Goal: Task Accomplishment & Management: Manage account settings

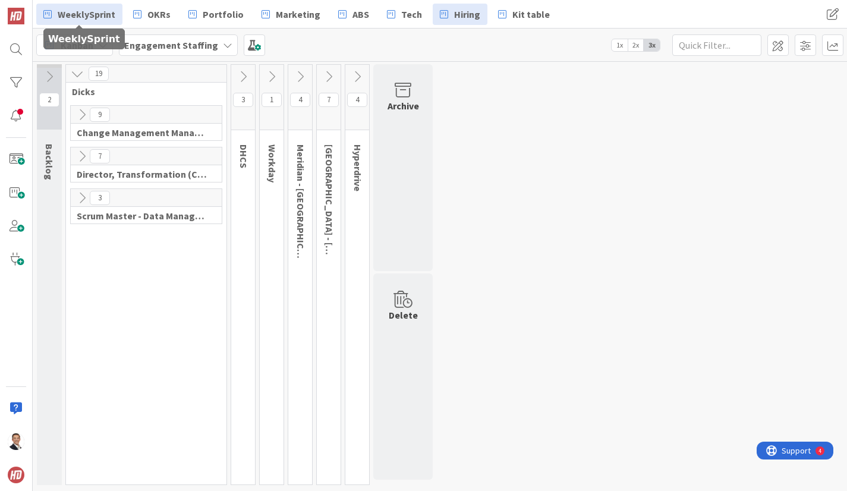
click at [64, 10] on span "WeeklySprint" at bounding box center [87, 14] width 58 height 14
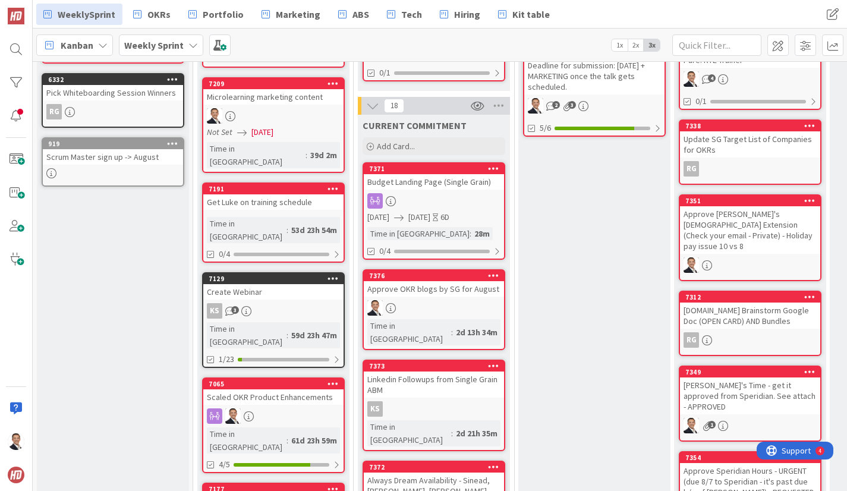
scroll to position [273, 0]
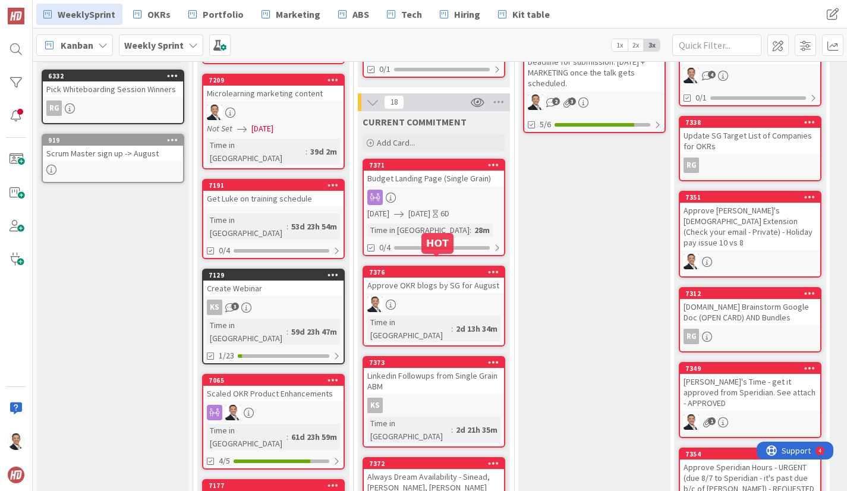
click at [455, 268] on div "7376" at bounding box center [436, 272] width 135 height 8
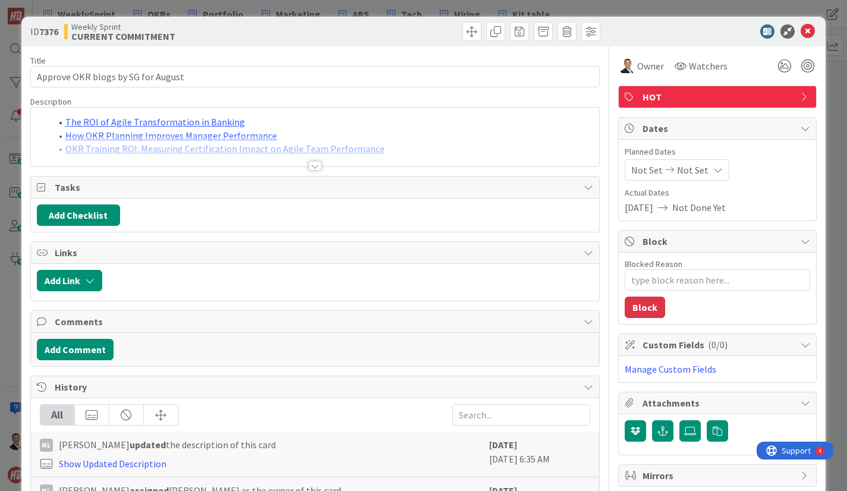
type textarea "x"
click at [316, 166] on div at bounding box center [314, 166] width 13 height 10
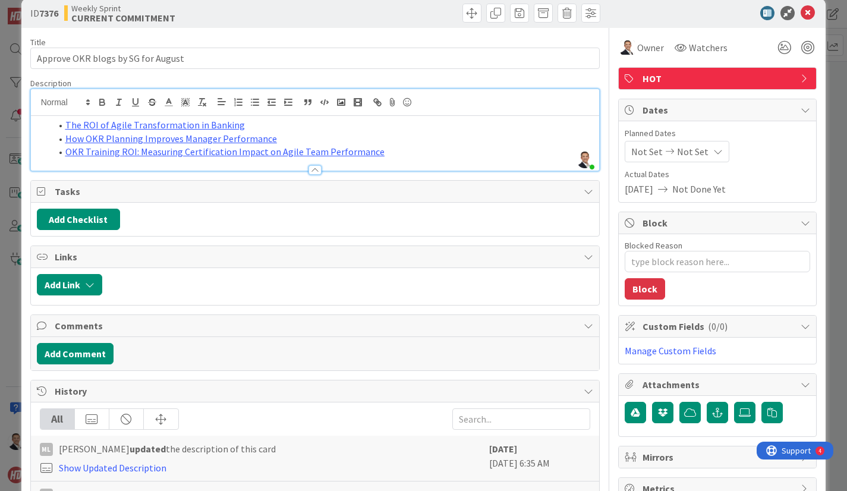
scroll to position [19, 0]
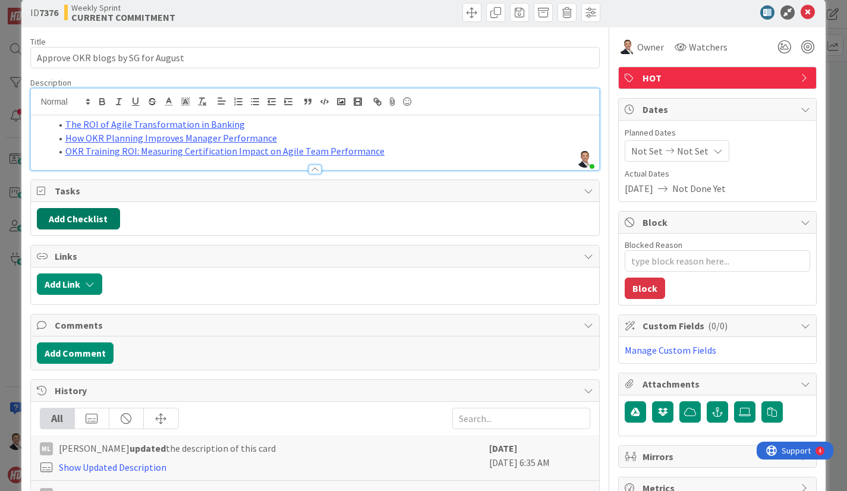
click at [78, 220] on button "Add Checklist" at bounding box center [78, 218] width 83 height 21
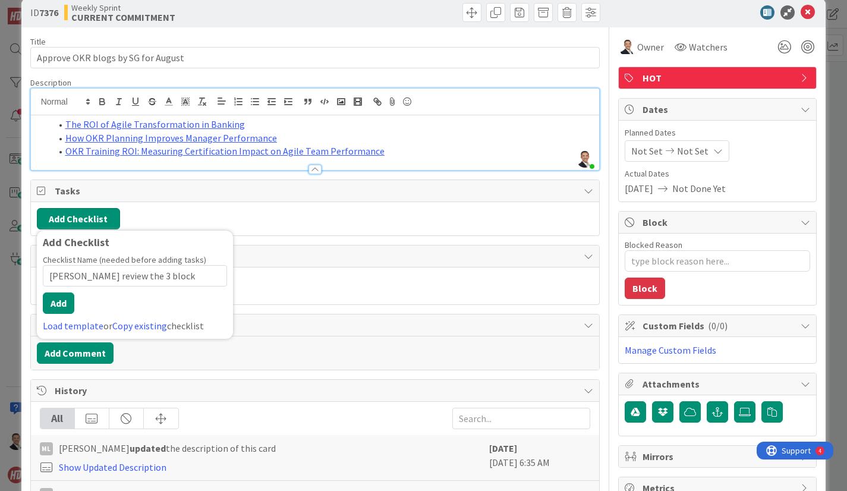
type input "Stacey review the 3 blocks"
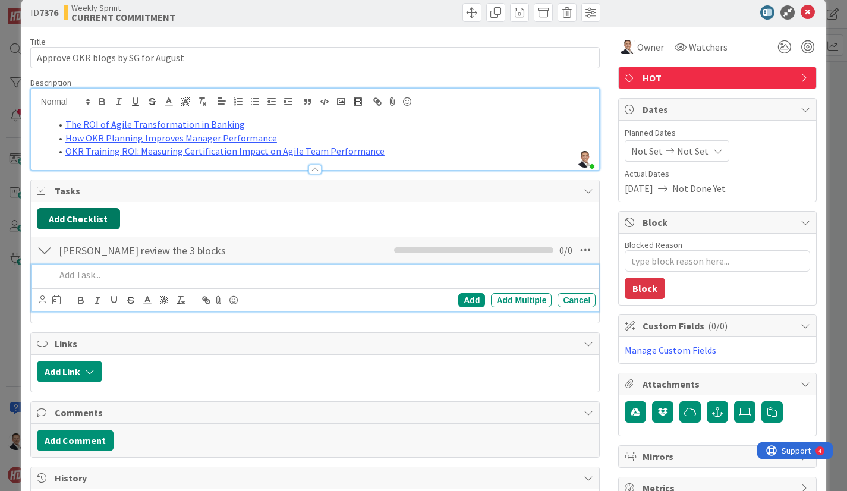
type textarea "x"
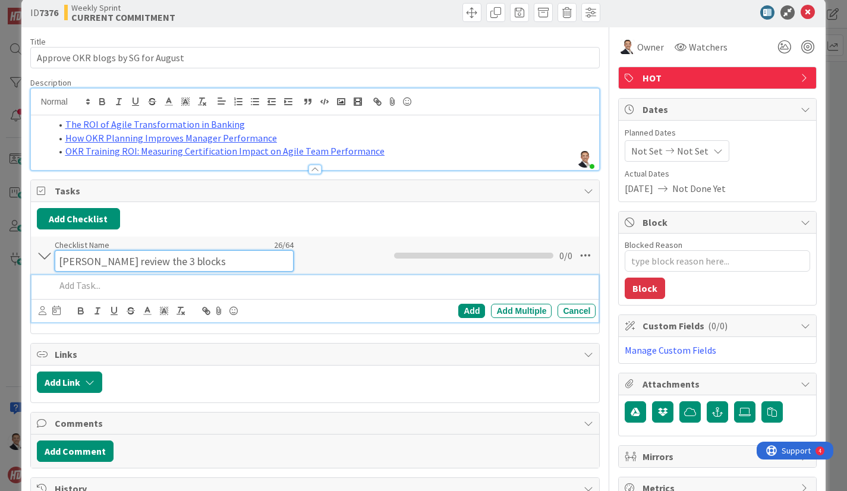
scroll to position [30, 0]
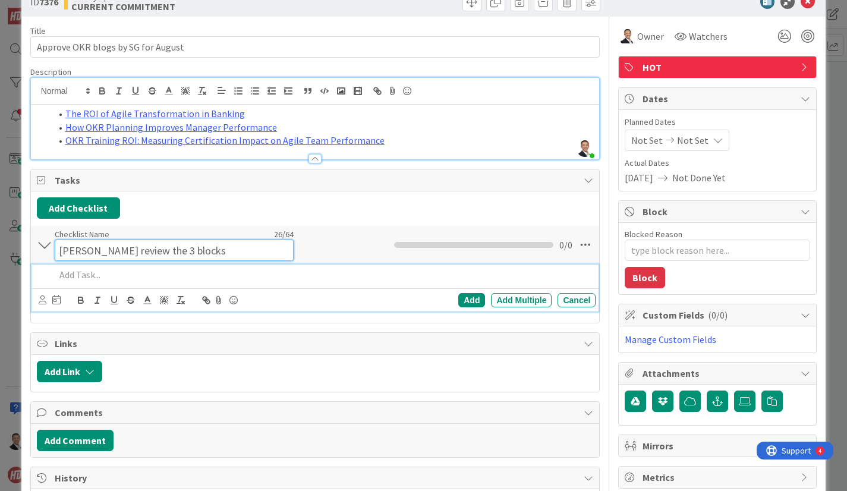
drag, startPoint x: 58, startPoint y: 250, endPoint x: 201, endPoint y: 248, distance: 142.6
click at [203, 246] on input "Stacey review the 3 blocks" at bounding box center [174, 249] width 239 height 21
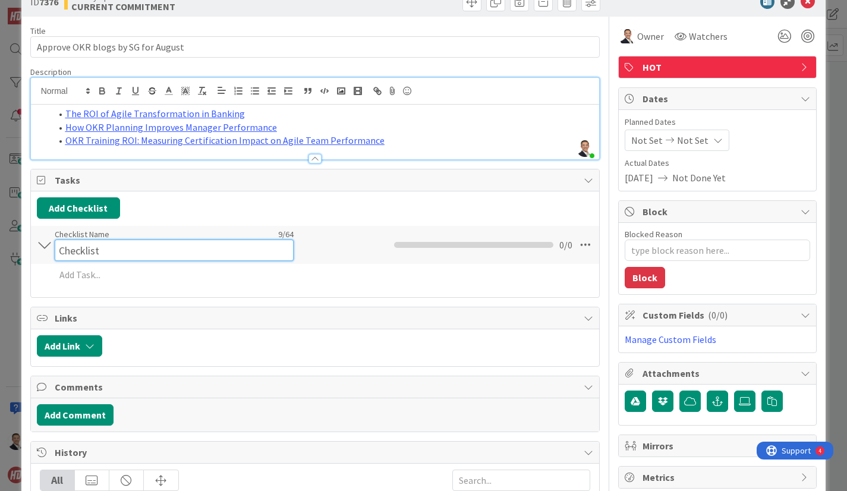
type input "Checklist"
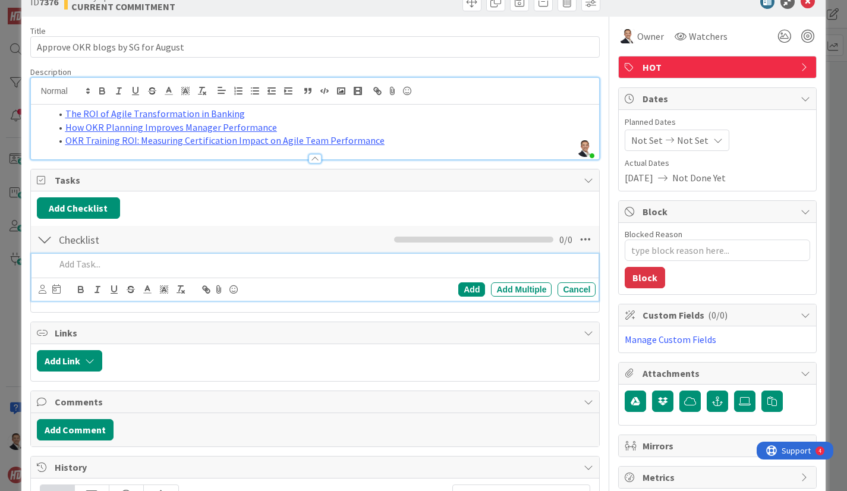
click at [75, 279] on div "Add Add Multiple Cancel" at bounding box center [315, 277] width 568 height 47
click at [471, 287] on div "Add" at bounding box center [471, 289] width 27 height 14
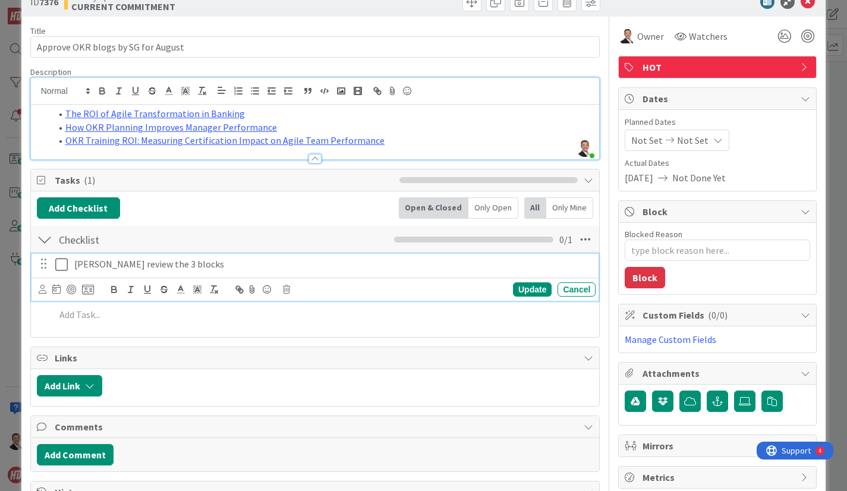
click at [124, 264] on p "Stacey review the 3 blocks" at bounding box center [332, 264] width 516 height 14
drag, startPoint x: 43, startPoint y: 291, endPoint x: 89, endPoint y: 289, distance: 45.8
click at [44, 291] on icon at bounding box center [43, 289] width 8 height 9
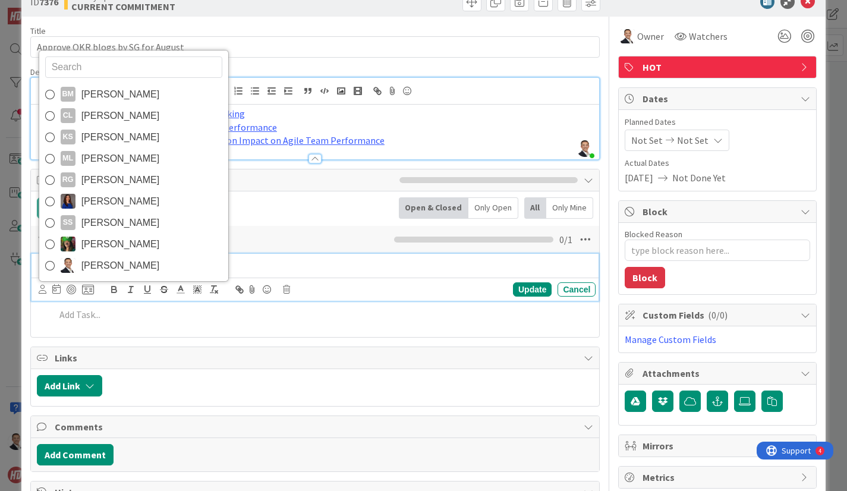
click at [48, 261] on icon at bounding box center [50, 266] width 10 height 18
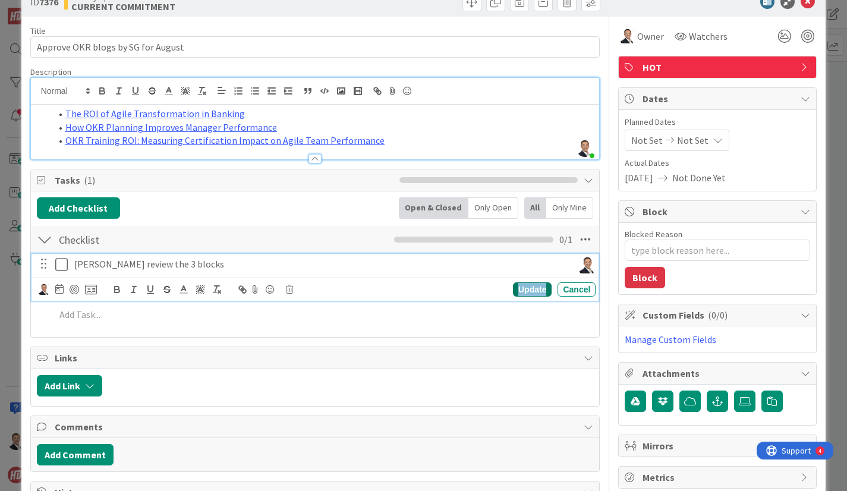
click at [530, 294] on div "Update" at bounding box center [532, 289] width 39 height 14
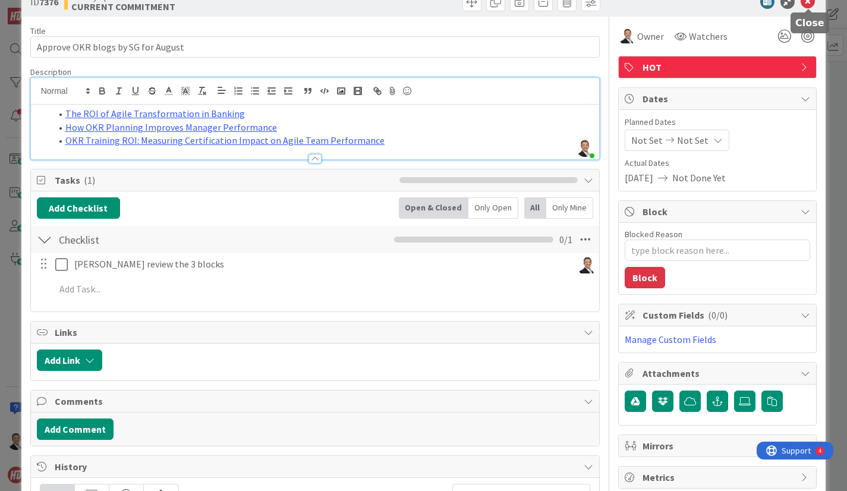
click at [810, 3] on icon at bounding box center [807, 2] width 14 height 14
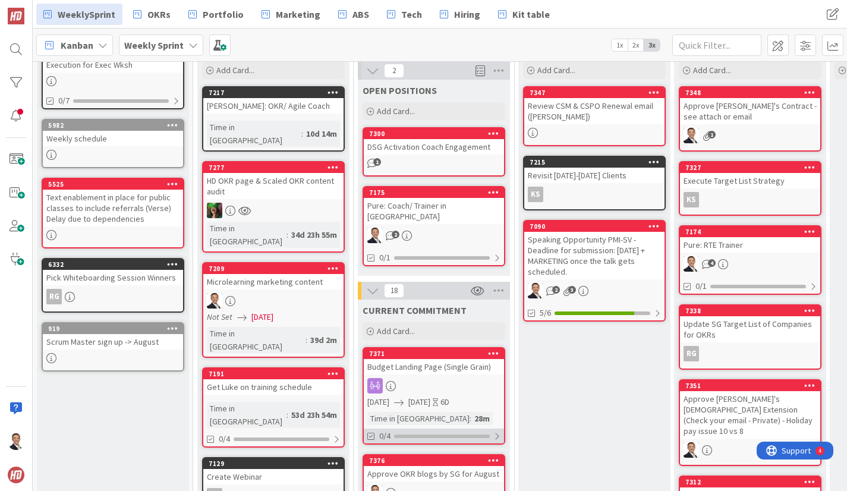
scroll to position [80, 0]
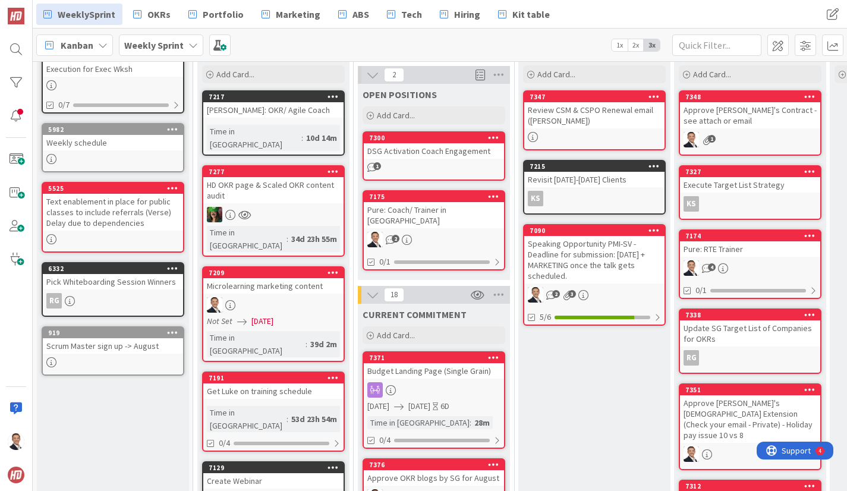
click at [431, 151] on div "DSG Activation Coach Engagement" at bounding box center [434, 150] width 140 height 15
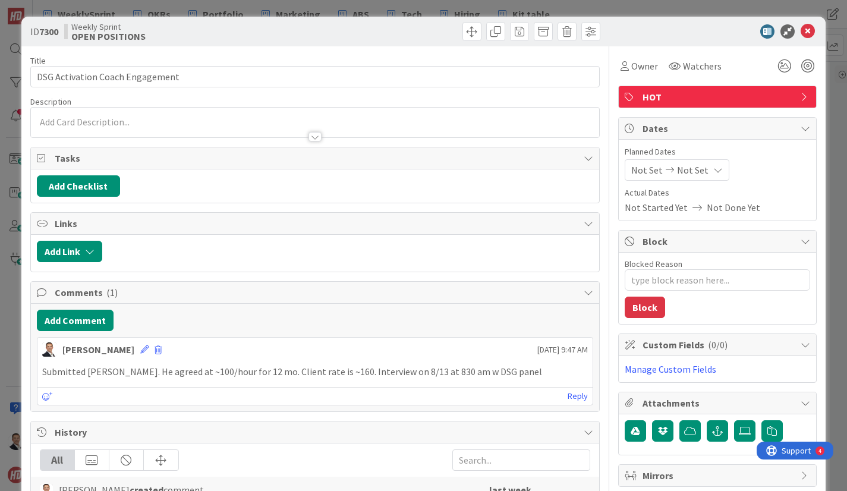
type textarea "x"
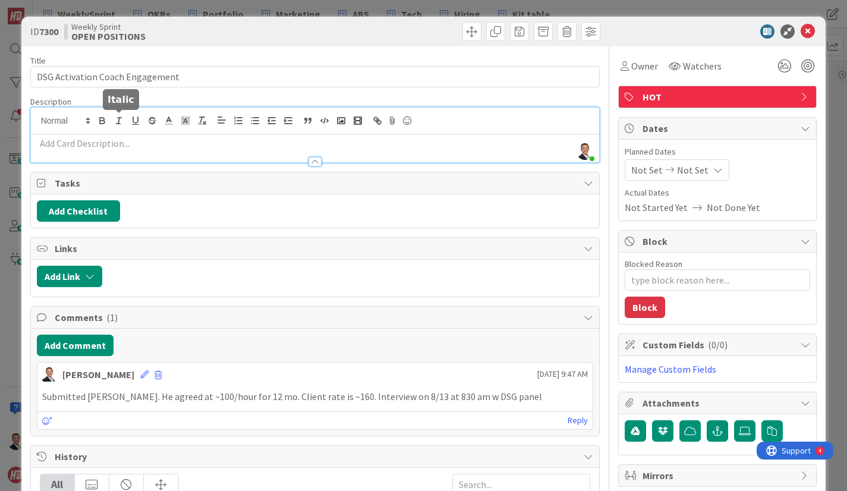
click at [125, 123] on div "Stacey Louie just joined" at bounding box center [315, 135] width 569 height 55
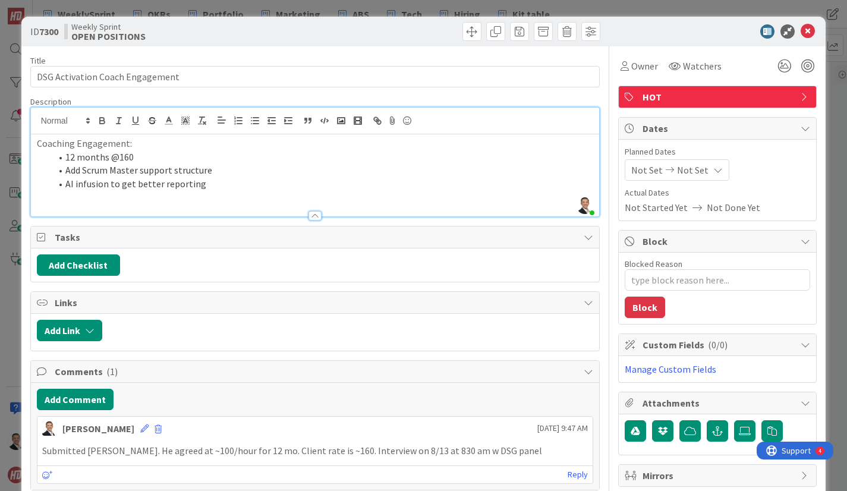
click at [421, 52] on div "Title 31 / 128 DSG Activation Coach Engagement Description Stacey Louie just jo…" at bounding box center [315, 400] width 570 height 708
click at [805, 30] on icon at bounding box center [807, 31] width 14 height 14
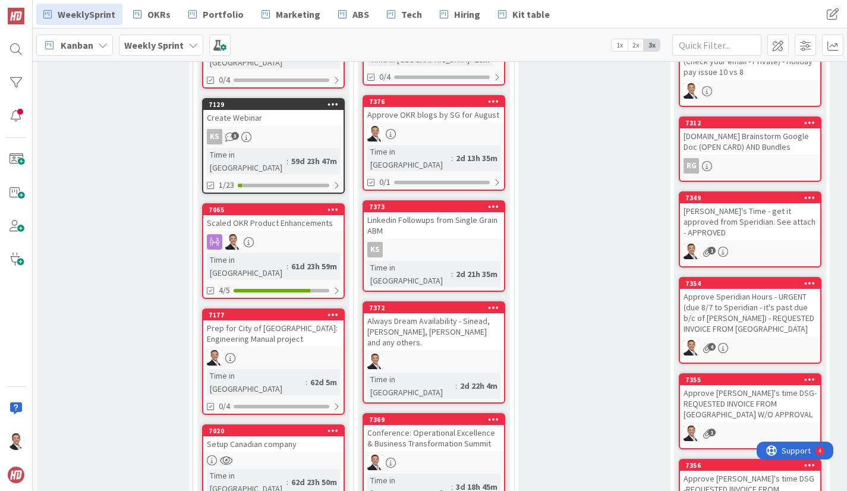
scroll to position [459, 0]
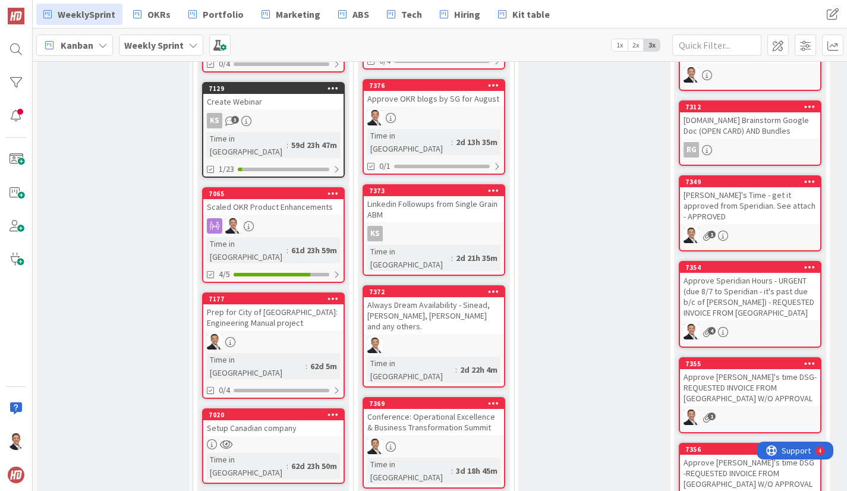
click at [443, 297] on div "Always Dream Availability - Sinead, Garth, Ryan and any others." at bounding box center [434, 315] width 140 height 37
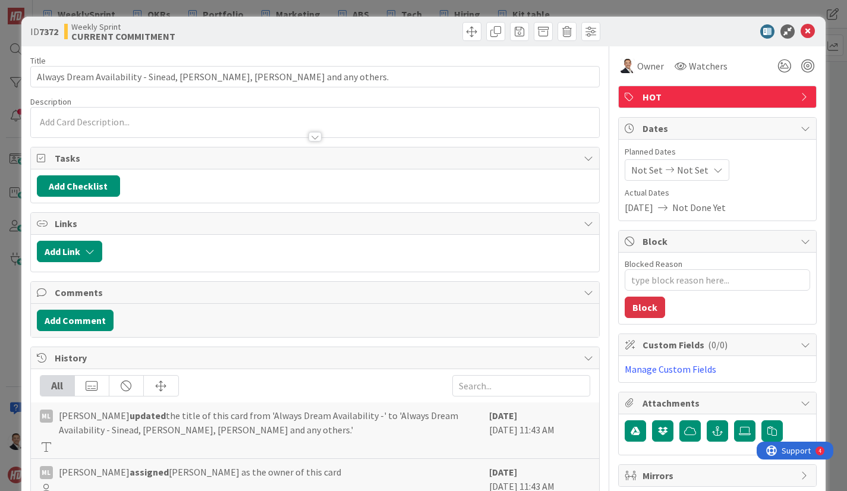
type textarea "x"
click at [89, 319] on button "Add Comment" at bounding box center [75, 320] width 77 height 21
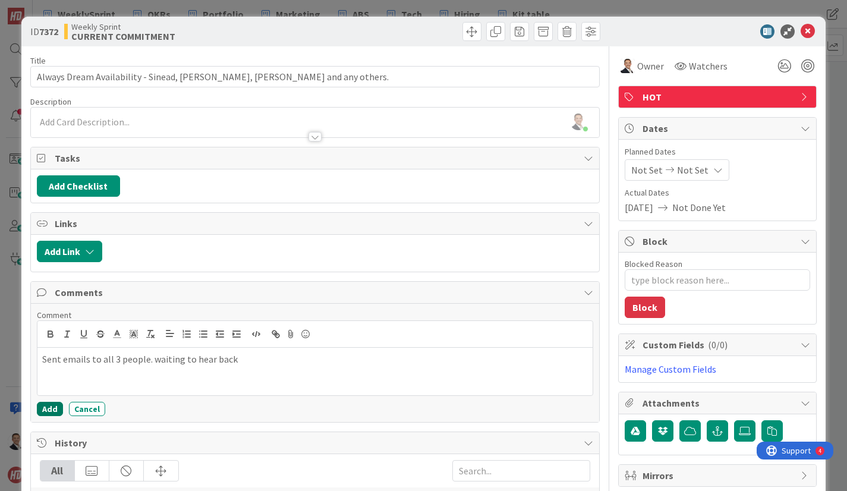
click at [51, 407] on button "Add" at bounding box center [50, 409] width 26 height 14
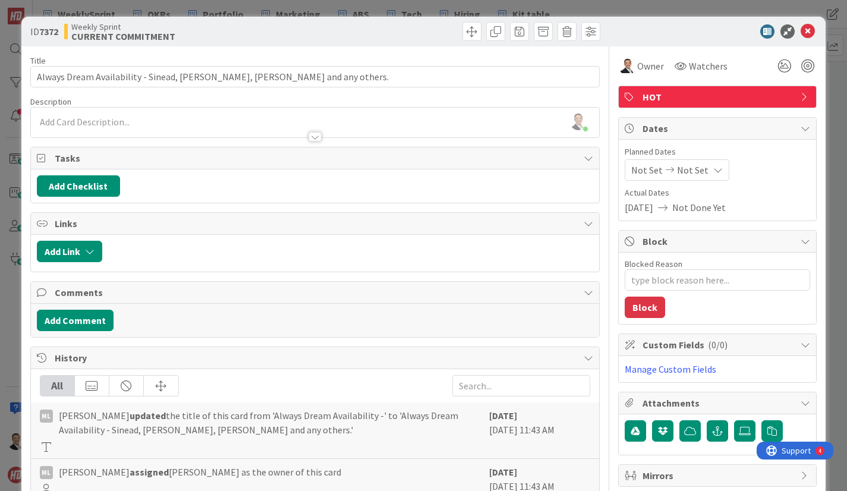
type textarea "x"
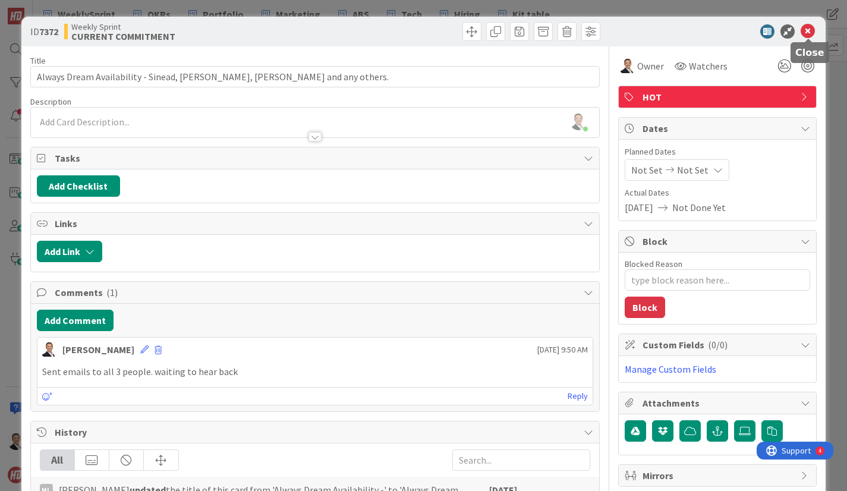
click at [811, 33] on icon at bounding box center [807, 31] width 14 height 14
